Goal: Information Seeking & Learning: Learn about a topic

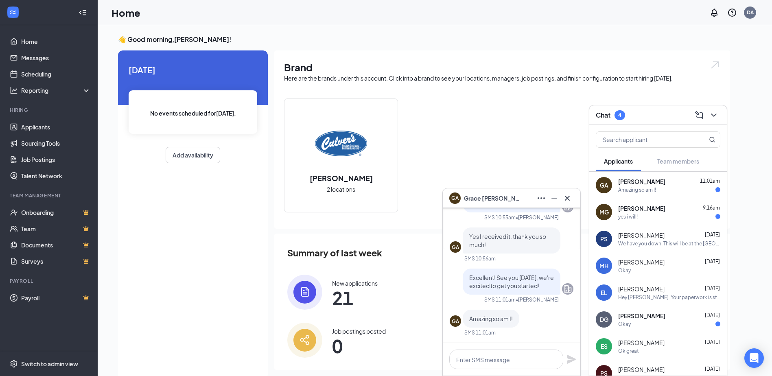
scroll to position [0, 0]
click at [574, 202] on div "GA [PERSON_NAME]" at bounding box center [512, 198] width 138 height 20
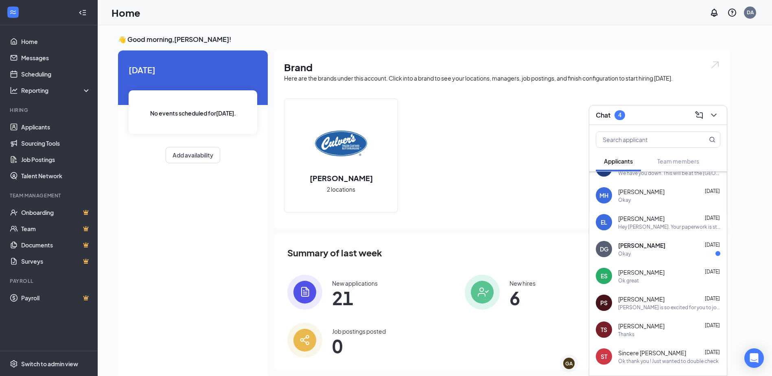
scroll to position [81, 0]
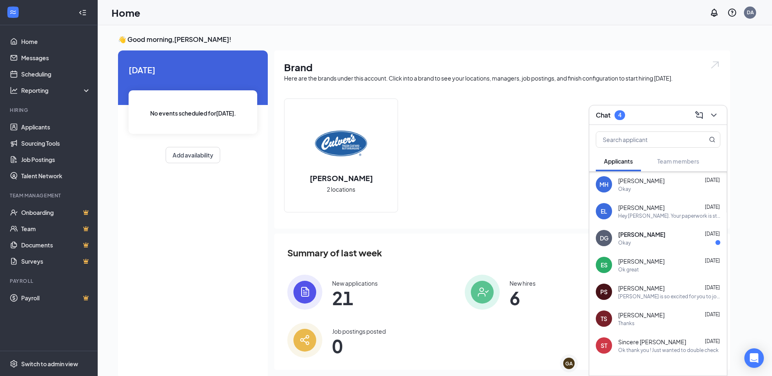
click at [646, 319] on div "[PERSON_NAME] [DATE] Thanks" at bounding box center [669, 319] width 102 height 16
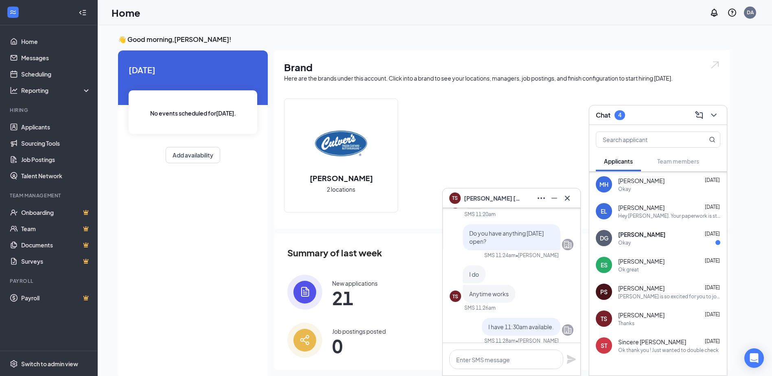
scroll to position [-244, 0]
click at [569, 197] on icon "Cross" at bounding box center [567, 197] width 5 height 5
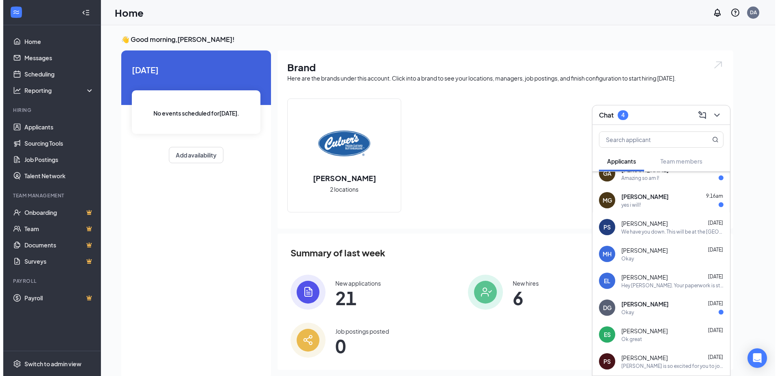
scroll to position [0, 0]
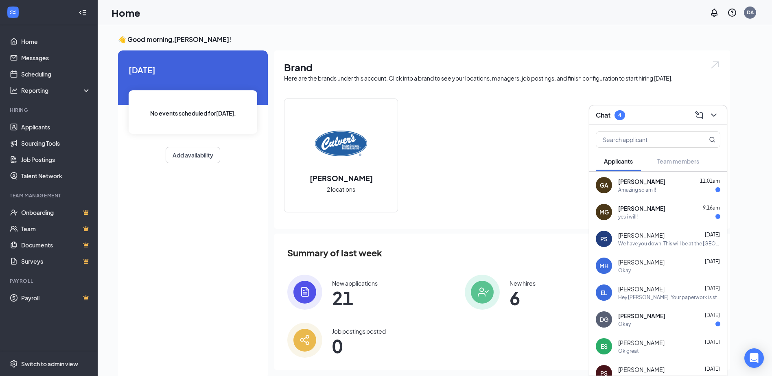
click at [653, 245] on div "We have you down. This will be at the [GEOGRAPHIC_DATA] location by Menards. In…" at bounding box center [669, 243] width 102 height 7
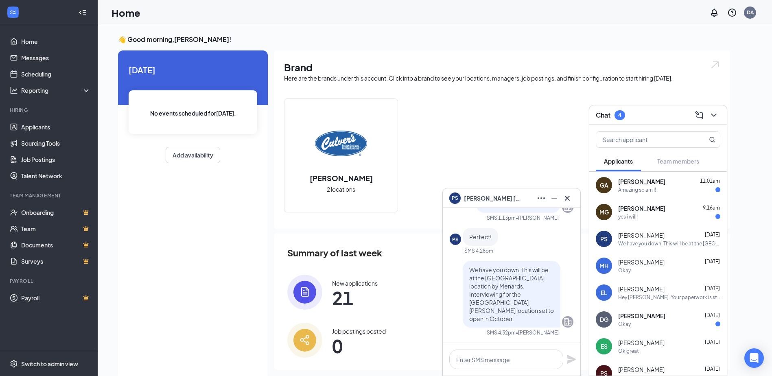
click at [681, 179] on div "[PERSON_NAME] 11:01am" at bounding box center [669, 181] width 102 height 8
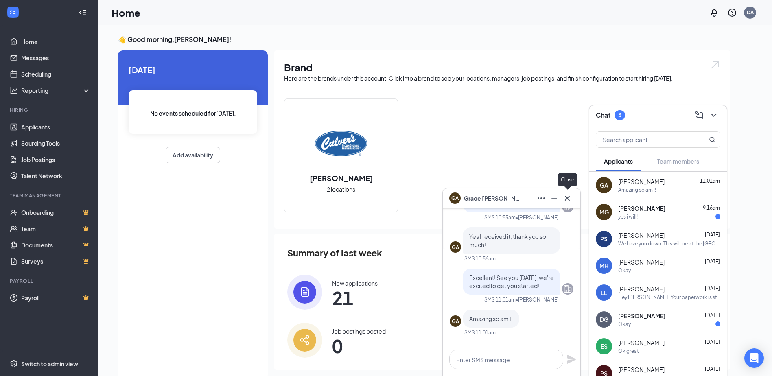
click at [569, 201] on icon "Cross" at bounding box center [568, 198] width 10 height 10
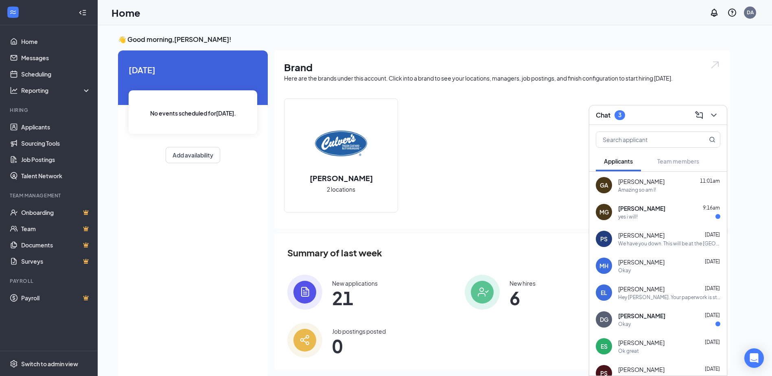
click at [637, 213] on div "yes i will!" at bounding box center [628, 216] width 20 height 7
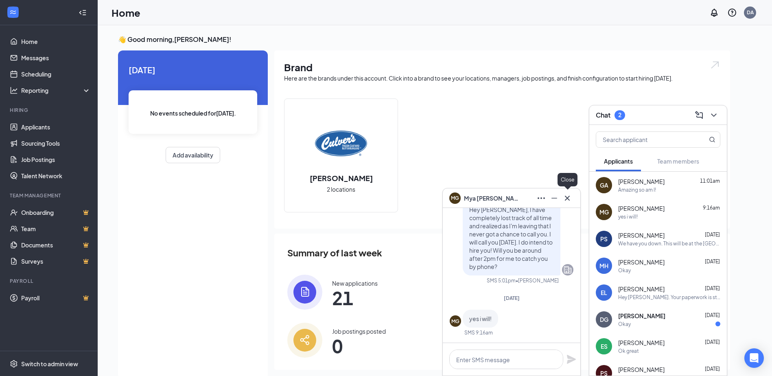
click at [568, 198] on icon "Cross" at bounding box center [568, 198] width 10 height 10
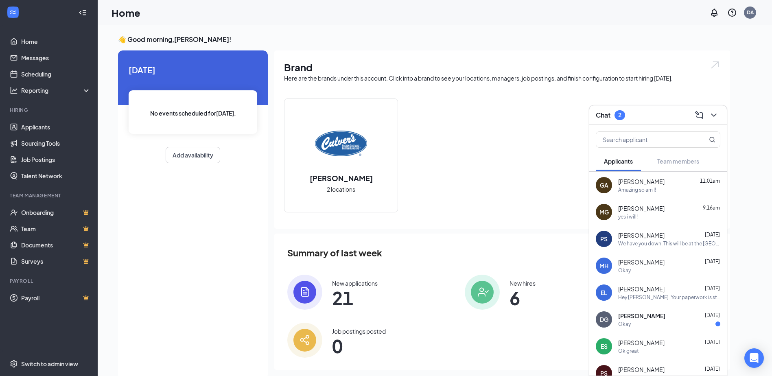
click at [645, 324] on div "Okay" at bounding box center [669, 324] width 102 height 7
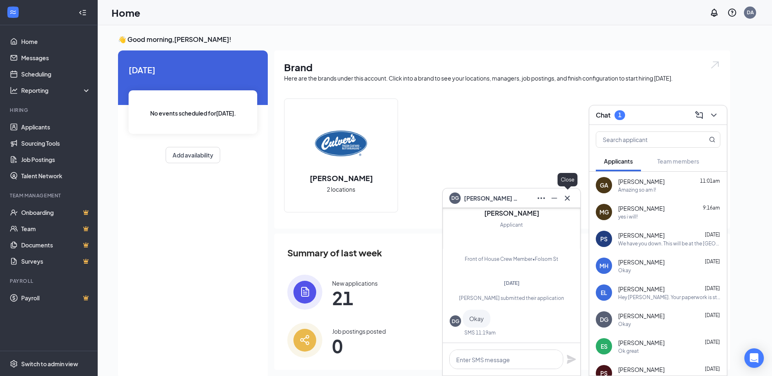
click at [570, 195] on icon "Cross" at bounding box center [568, 198] width 10 height 10
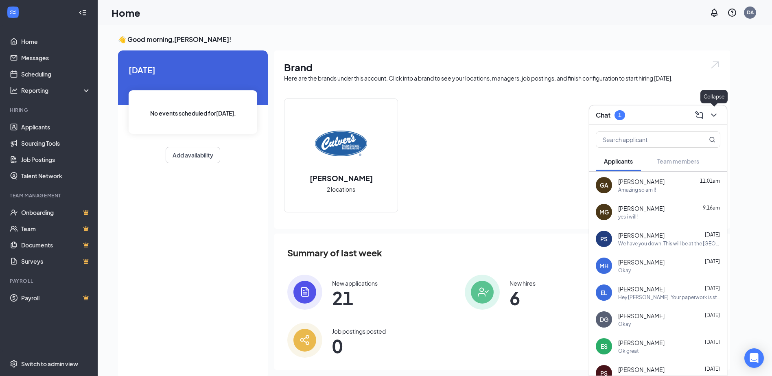
click at [716, 116] on icon "ChevronDown" at bounding box center [714, 115] width 10 height 10
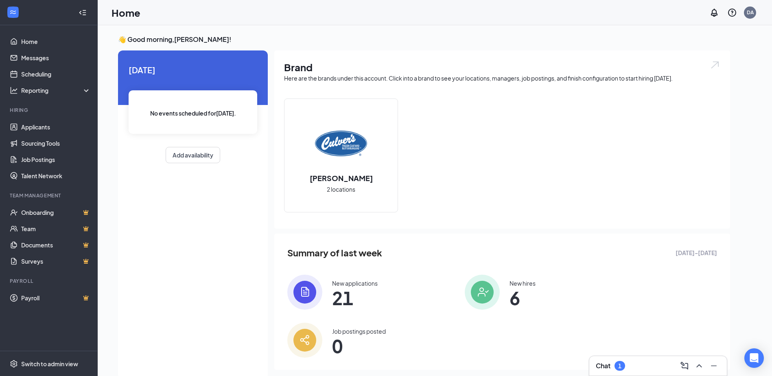
click at [343, 291] on span "21" at bounding box center [355, 298] width 46 height 15
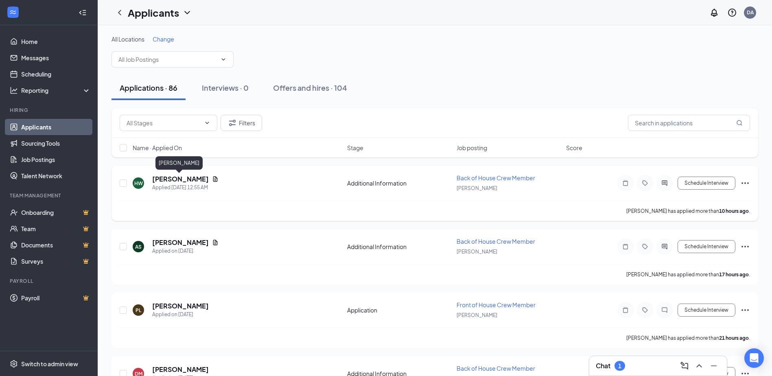
click at [177, 179] on h5 "[PERSON_NAME]" at bounding box center [180, 179] width 57 height 9
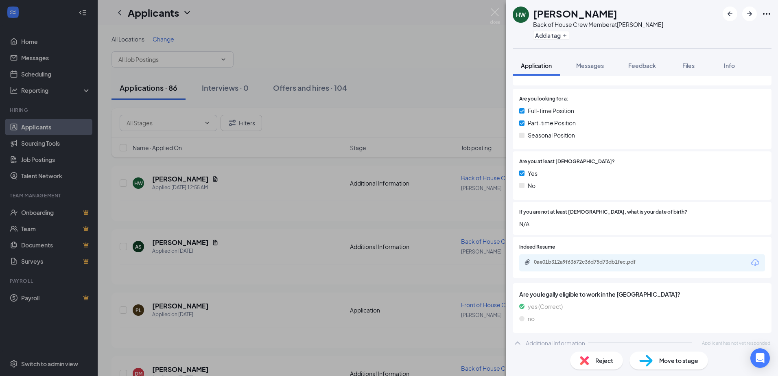
scroll to position [113, 0]
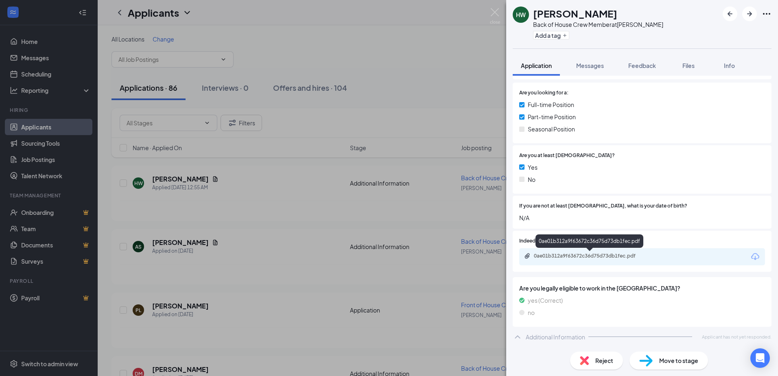
click at [561, 260] on div "0ae01b312a9f63672c36d75d73db1fec.pdf" at bounding box center [590, 257] width 132 height 8
